Goal: Task Accomplishment & Management: Complete application form

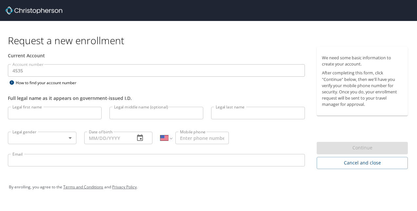
select select "US"
click at [56, 116] on input "Legal first name" at bounding box center [55, 113] width 94 height 12
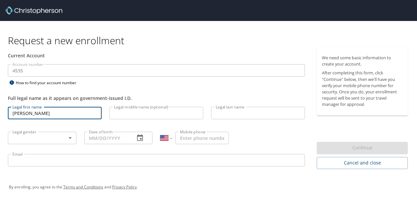
type input "[PERSON_NAME]"
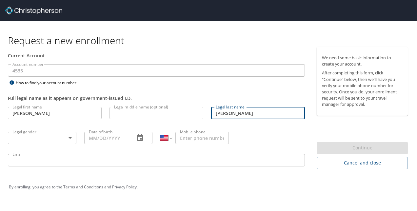
type input "[PERSON_NAME]"
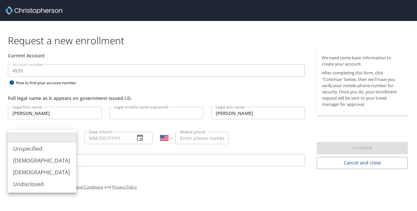
click at [39, 141] on body "Request a new enrollment Current Account Account number 4535 Account number How…" at bounding box center [208, 105] width 417 height 211
click at [29, 163] on li "[DEMOGRAPHIC_DATA]" at bounding box center [42, 161] width 68 height 12
type input "[DEMOGRAPHIC_DATA]"
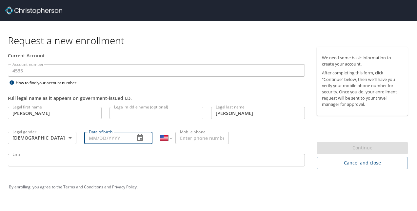
click at [106, 139] on input "Date of birth" at bounding box center [107, 138] width 46 height 12
type input "[DATE]"
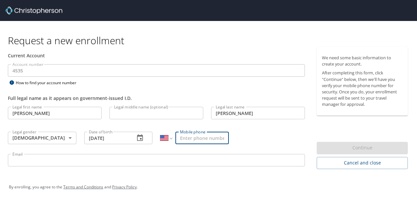
click at [195, 136] on input "Mobile phone" at bounding box center [201, 138] width 53 height 12
type input "[PHONE_NUMBER]"
click at [104, 162] on input "Email" at bounding box center [156, 160] width 297 height 12
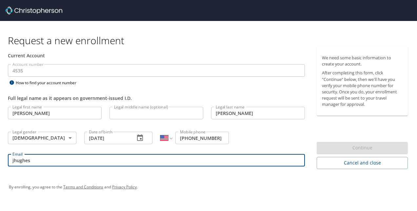
type input "[EMAIL_ADDRESS][DOMAIN_NAME]"
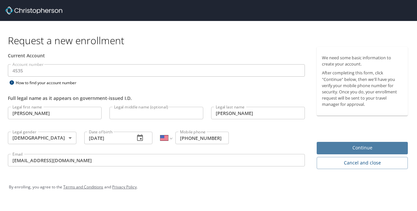
click at [340, 147] on span "Continue" at bounding box center [362, 148] width 81 height 8
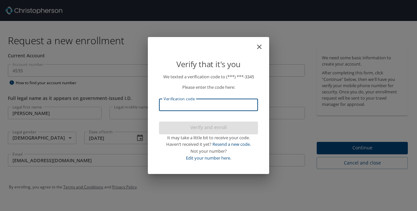
click at [198, 107] on input "Verification code" at bounding box center [208, 105] width 99 height 12
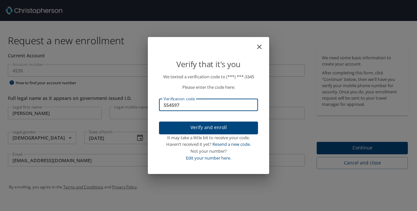
type input "554597"
